Goal: Task Accomplishment & Management: Manage account settings

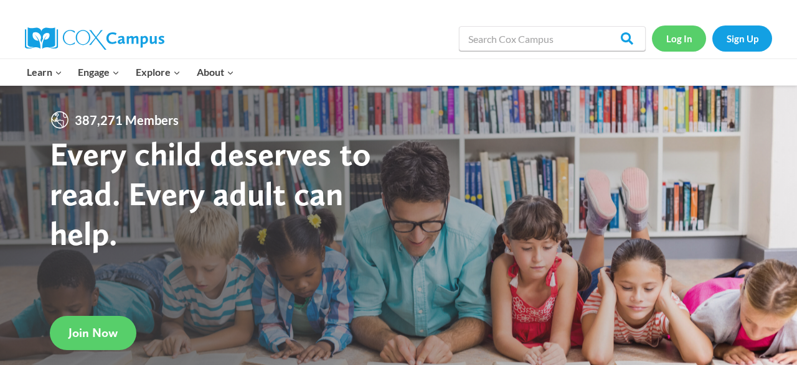
click at [679, 47] on link "Log In" at bounding box center [679, 39] width 54 height 26
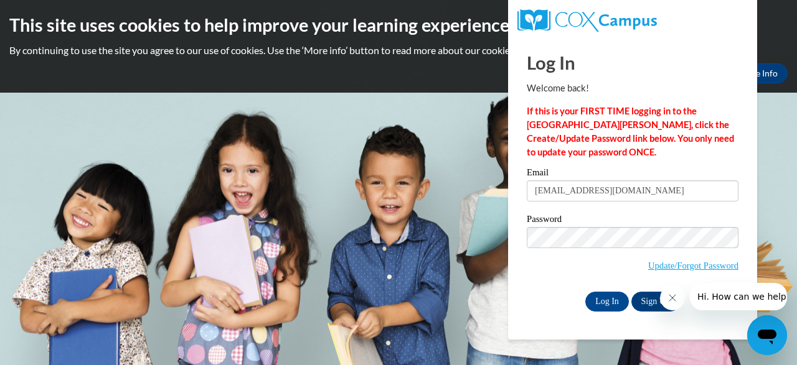
type input "acc0009@auburn.edu"
click at [601, 295] on input "Log In" at bounding box center [607, 302] width 44 height 20
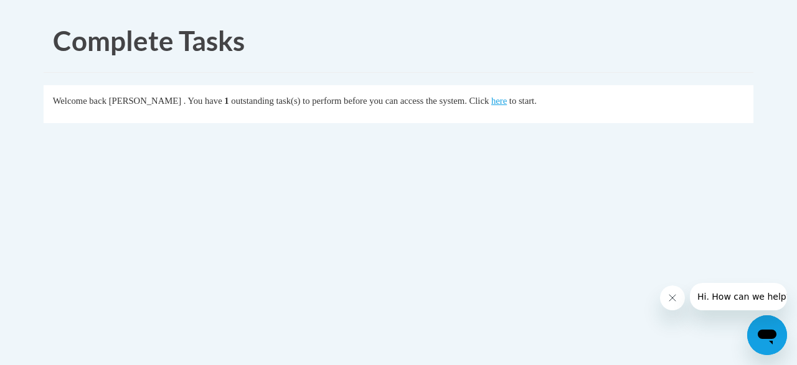
click at [548, 54] on h1 "Complete Tasks" at bounding box center [408, 41] width 710 height 39
click at [507, 102] on link "here" at bounding box center [499, 101] width 16 height 10
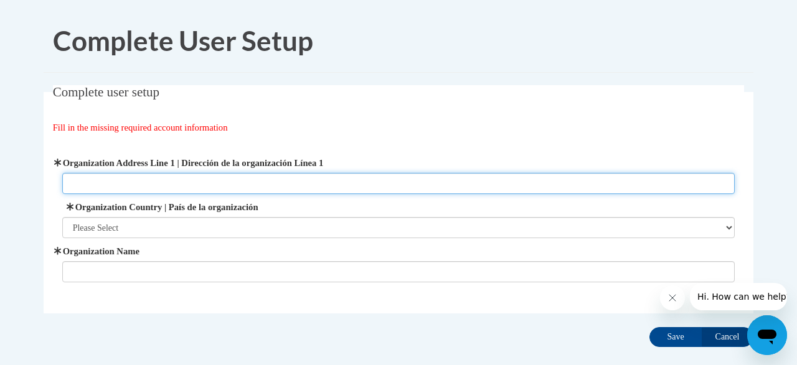
click at [106, 181] on input "Organization Address Line 1 | Dirección de la organización Línea 1" at bounding box center [398, 183] width 673 height 21
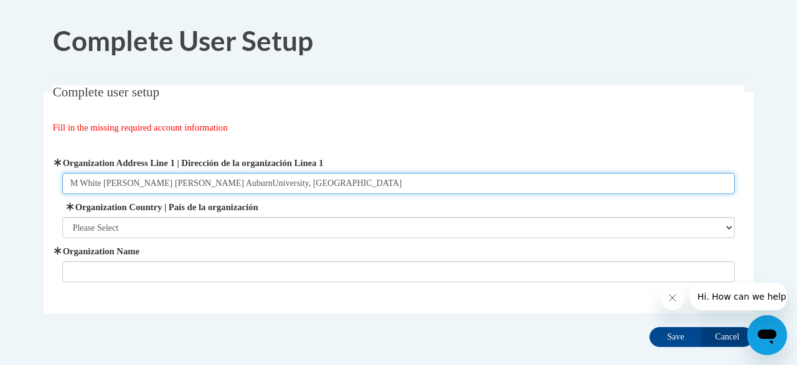
type input "M White Smith Hall AuburnUniversity, AL"
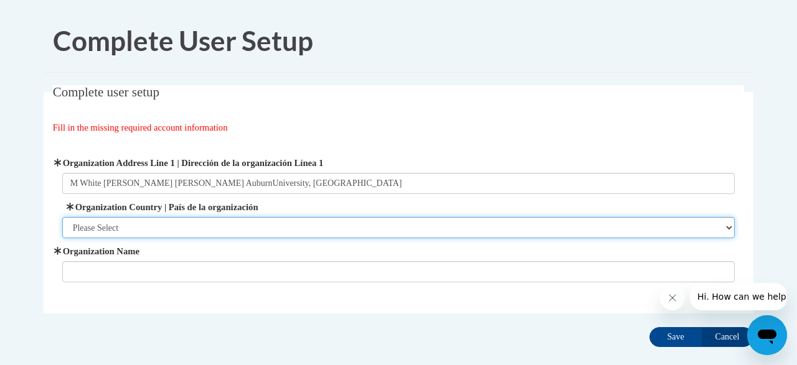
select select "ad49bcad-a171-4b2e-b99c-48b446064914"
click option "United States | Estados Unidos" at bounding box center [0, 0] width 0 height 0
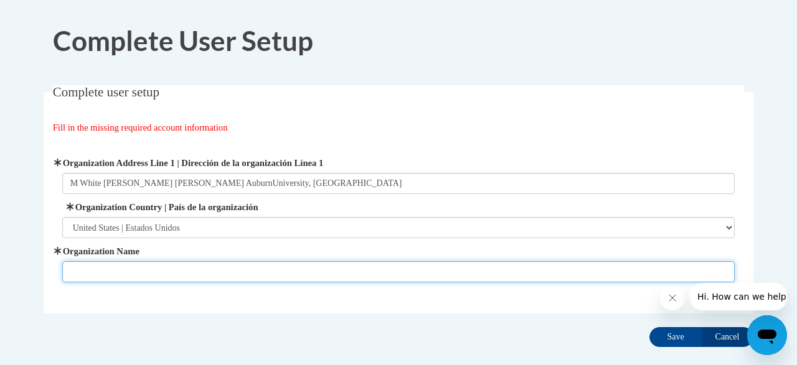
click at [95, 275] on input "Organization Name" at bounding box center [398, 272] width 673 height 21
type input "Family Child Care Partnerships/AFP"
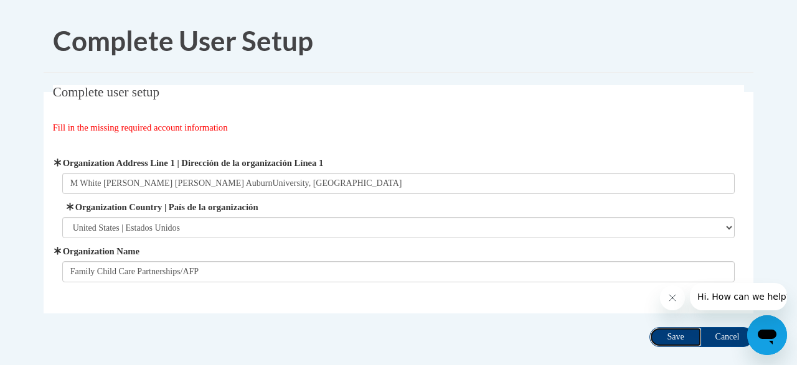
click at [678, 336] on input "Save" at bounding box center [675, 338] width 52 height 20
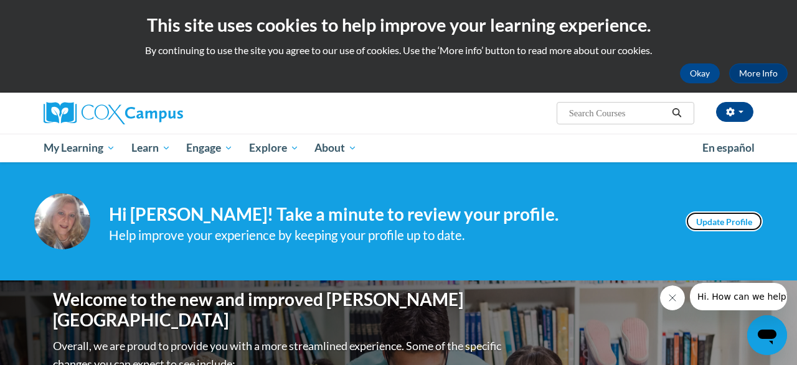
click at [728, 215] on link "Update Profile" at bounding box center [724, 222] width 77 height 20
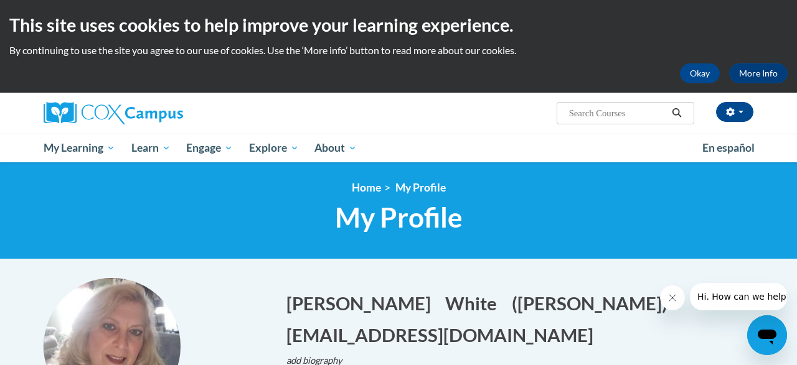
scroll to position [344, 0]
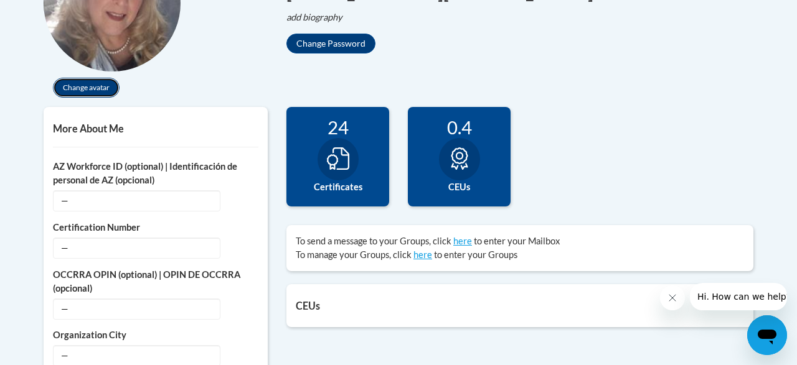
click at [99, 84] on button "Change avatar" at bounding box center [86, 88] width 67 height 20
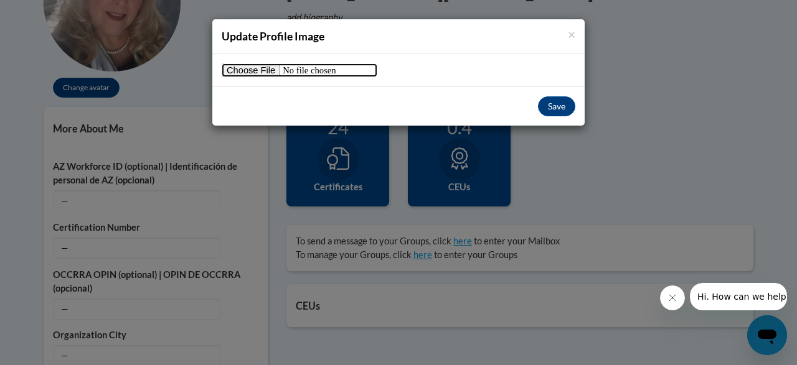
click at [249, 72] on input "file" at bounding box center [300, 71] width 156 height 14
type input "C:\fakepath\75456812_10157533268754088_4305299110413467648_n.jpg"
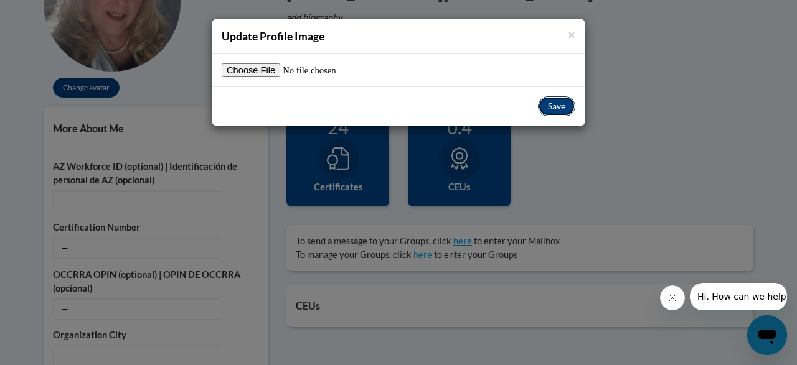
click at [563, 110] on button "Save" at bounding box center [556, 107] width 37 height 20
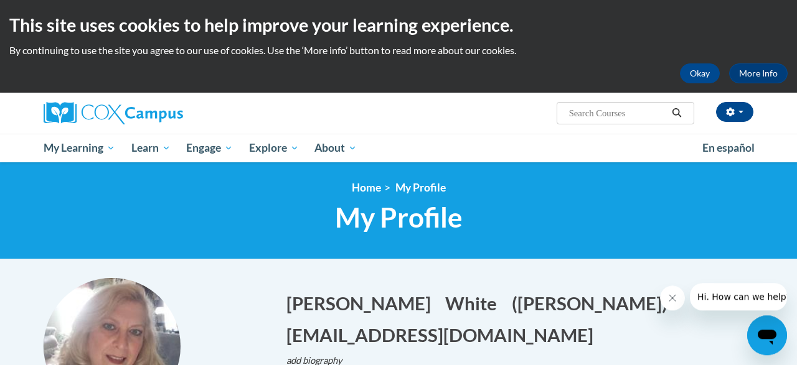
scroll to position [0, 0]
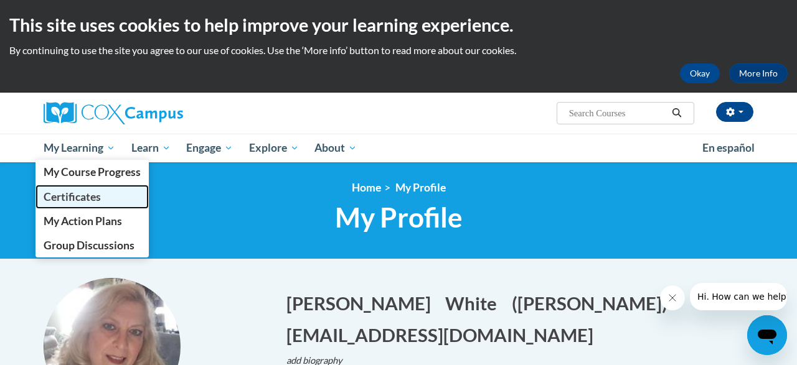
click at [82, 200] on span "Certificates" at bounding box center [72, 197] width 57 height 13
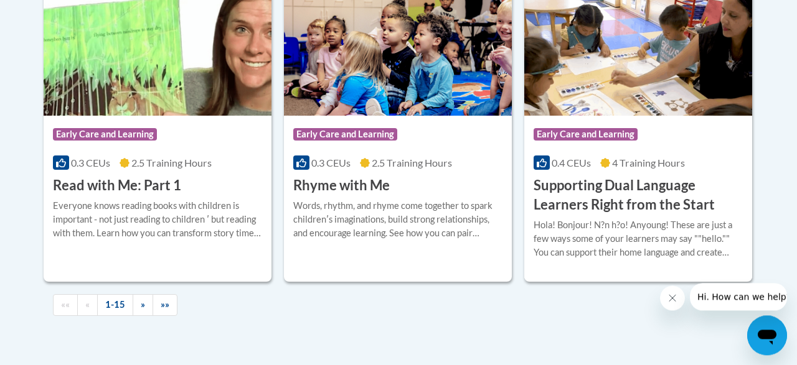
scroll to position [1781, 0]
